Goal: Check status: Check status

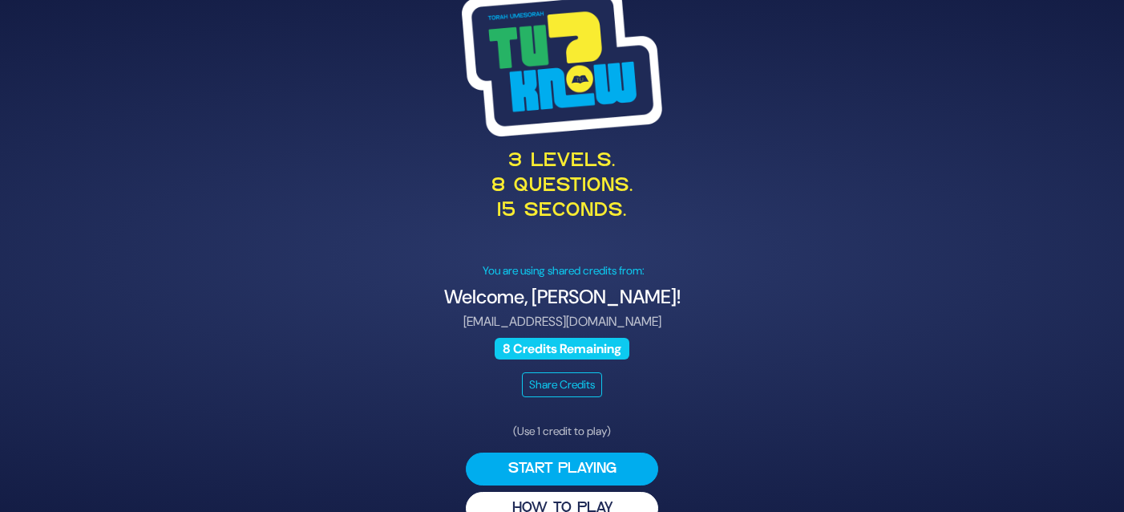
scroll to position [32, 0]
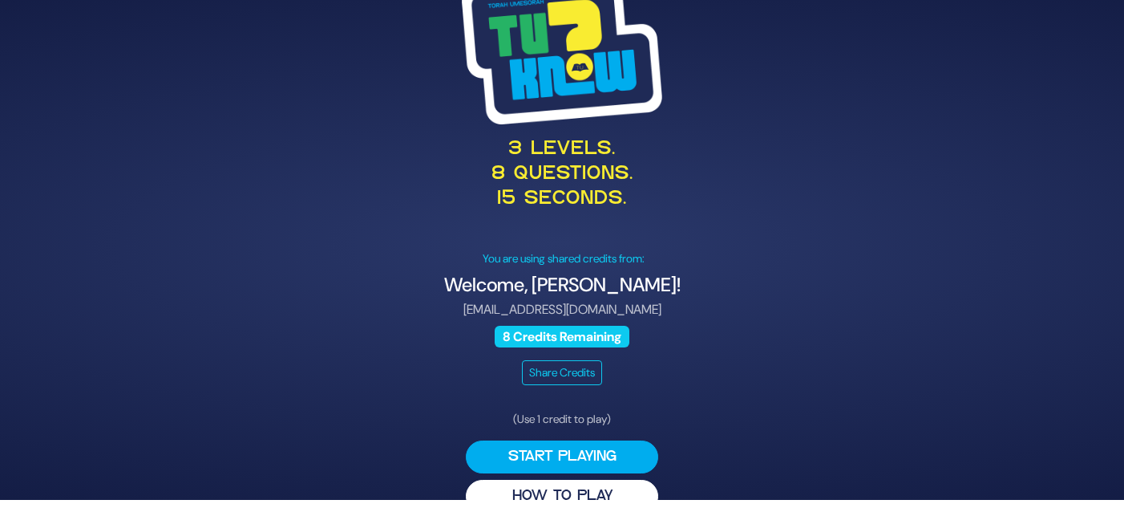
scroll to position [14, 0]
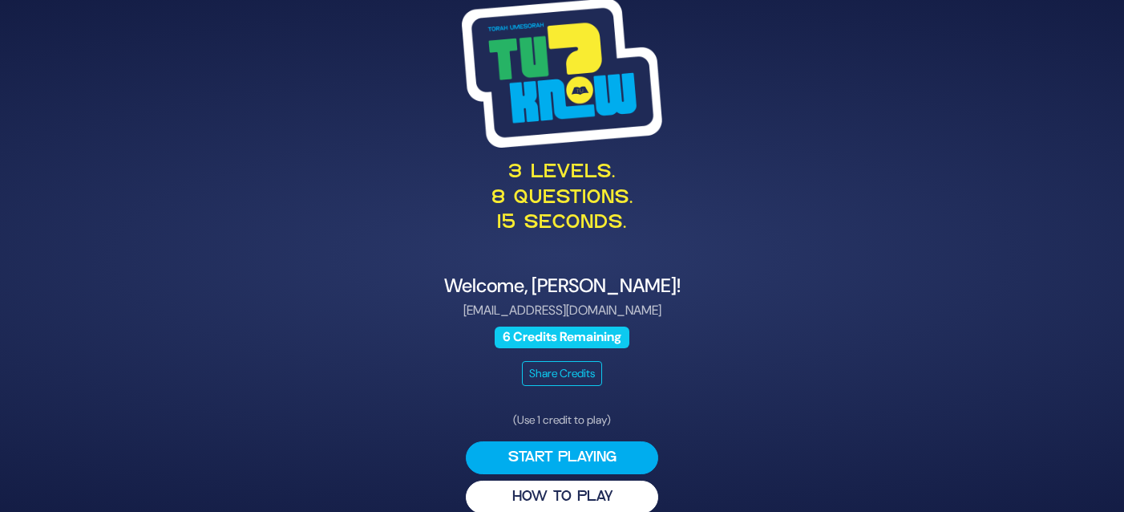
scroll to position [21, 0]
